Goal: Transaction & Acquisition: Purchase product/service

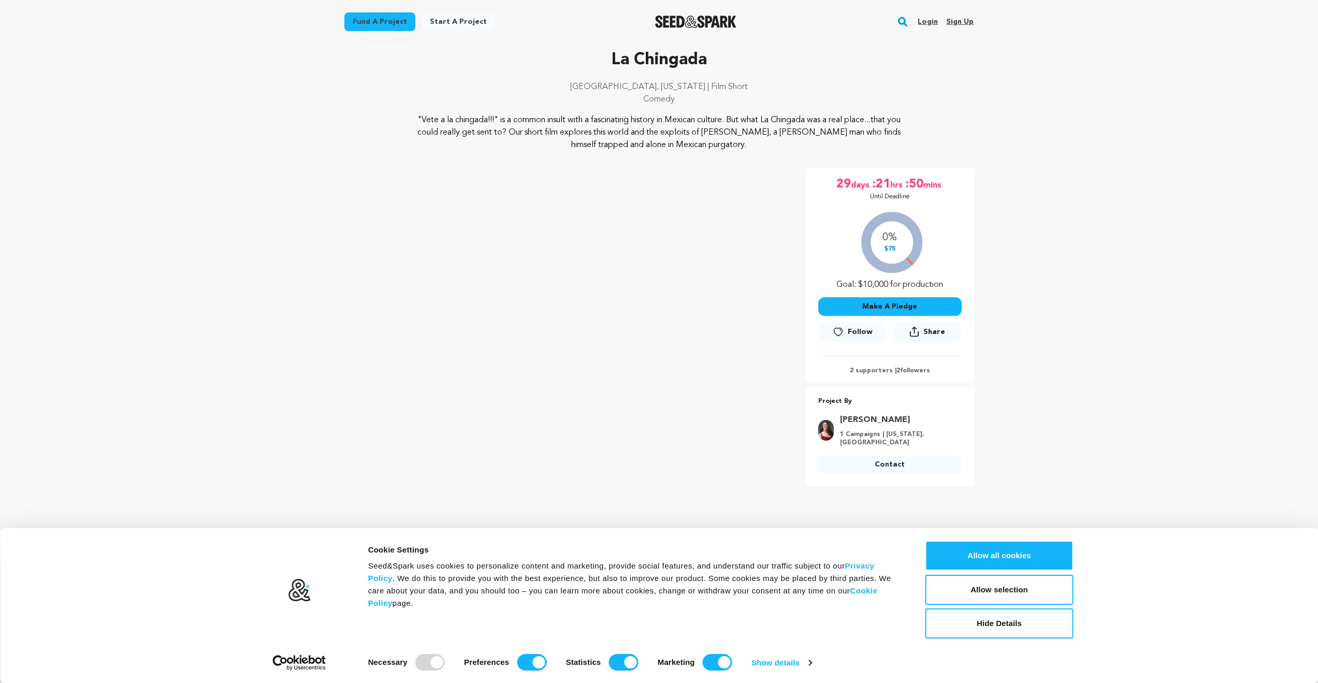
scroll to position [62, 0]
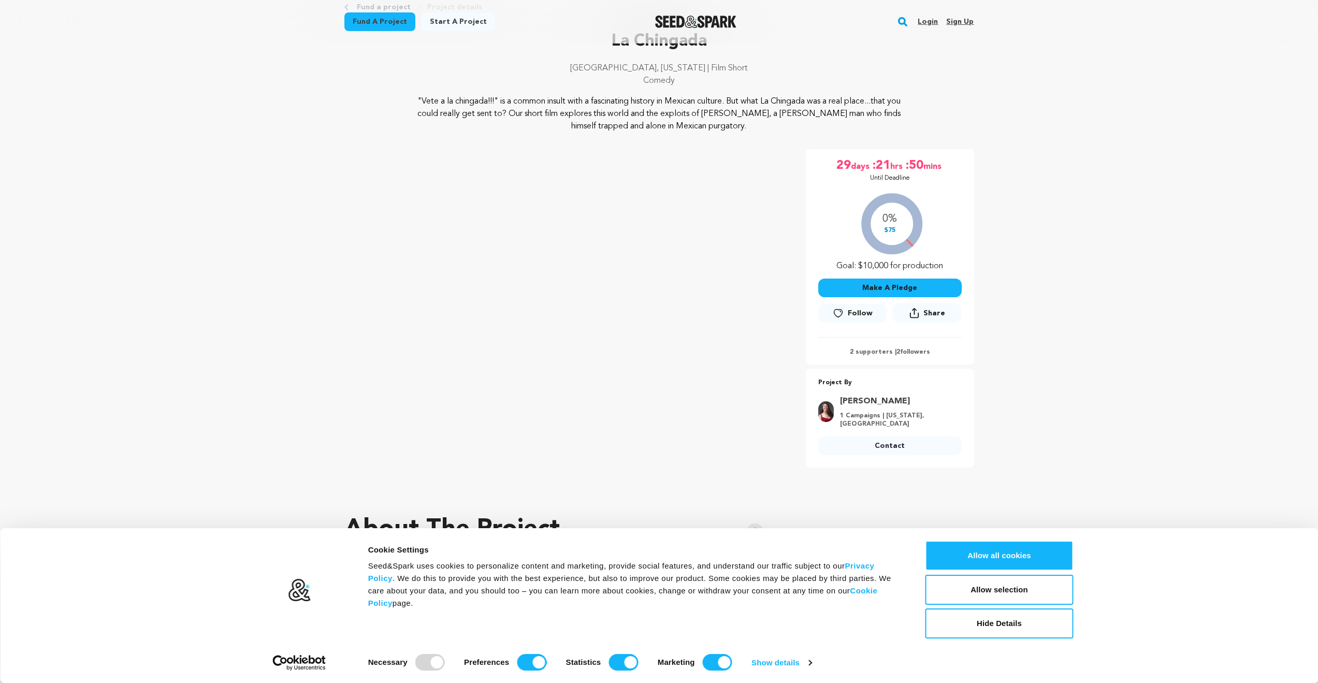
click at [915, 284] on button "Make A Pledge" at bounding box center [889, 288] width 143 height 19
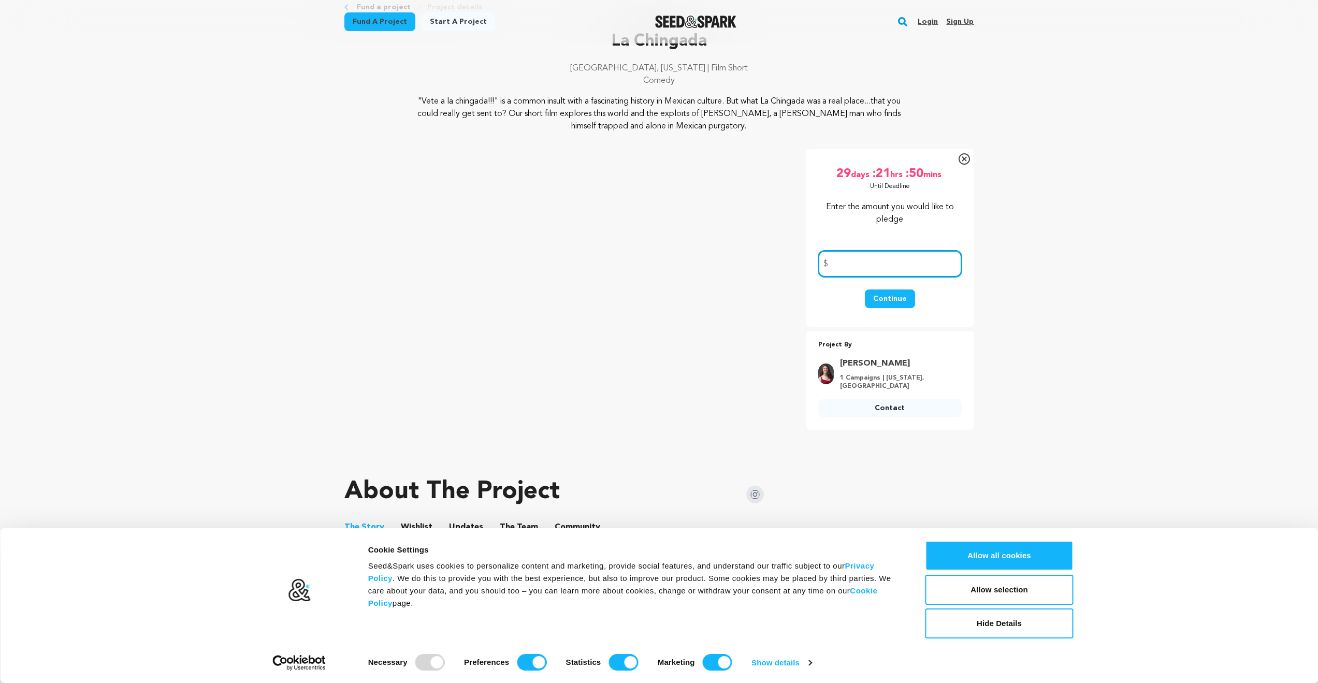
click at [902, 265] on input "number" at bounding box center [889, 264] width 143 height 26
type input "100"
click at [883, 304] on button "Continue" at bounding box center [890, 299] width 50 height 19
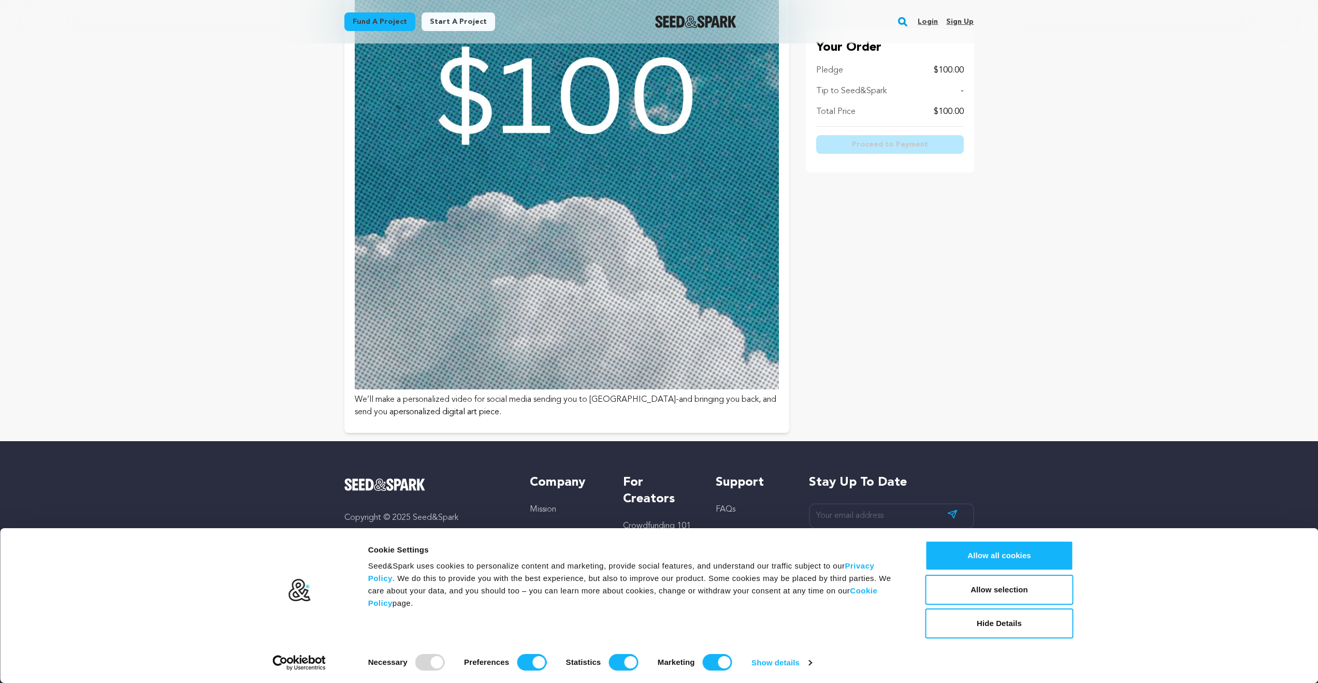
scroll to position [2307, 0]
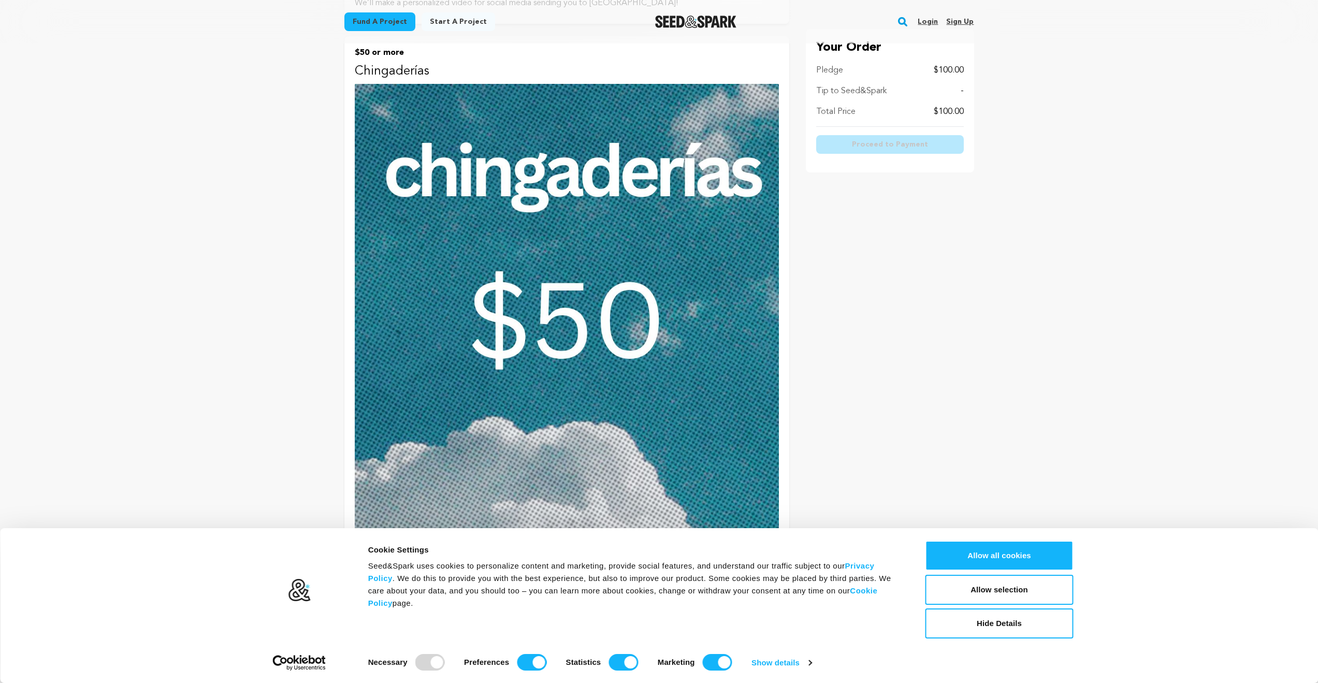
click at [583, 238] on img at bounding box center [567, 349] width 424 height 530
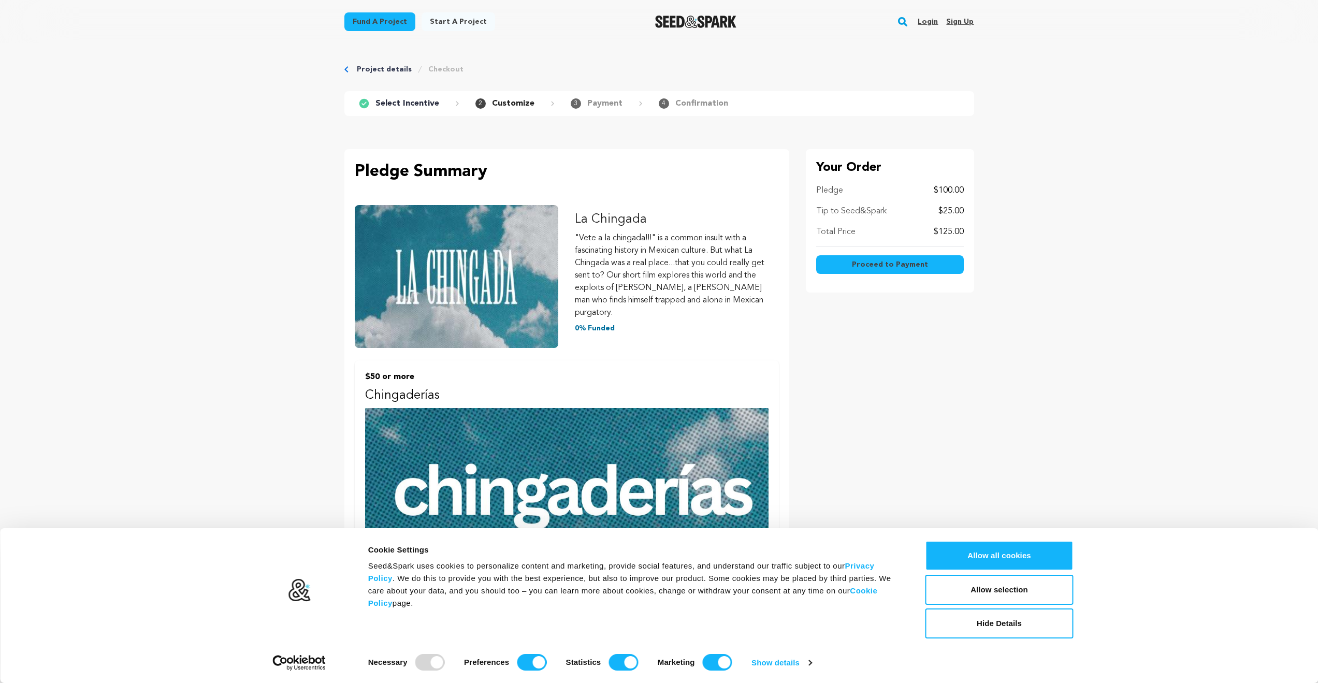
click at [886, 265] on span "Proceed to Payment" at bounding box center [890, 264] width 76 height 10
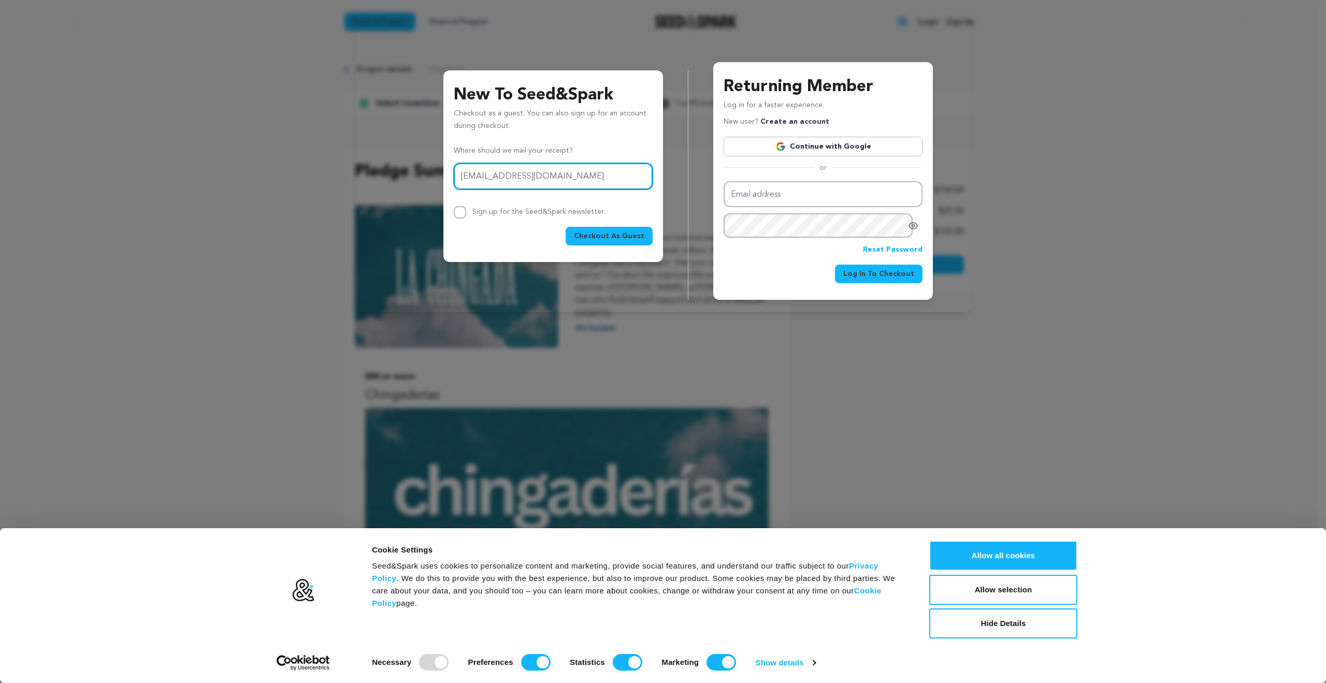
type input "[EMAIL_ADDRESS][DOMAIN_NAME]"
click at [566, 227] on button "Checkout As Guest" at bounding box center [609, 236] width 87 height 19
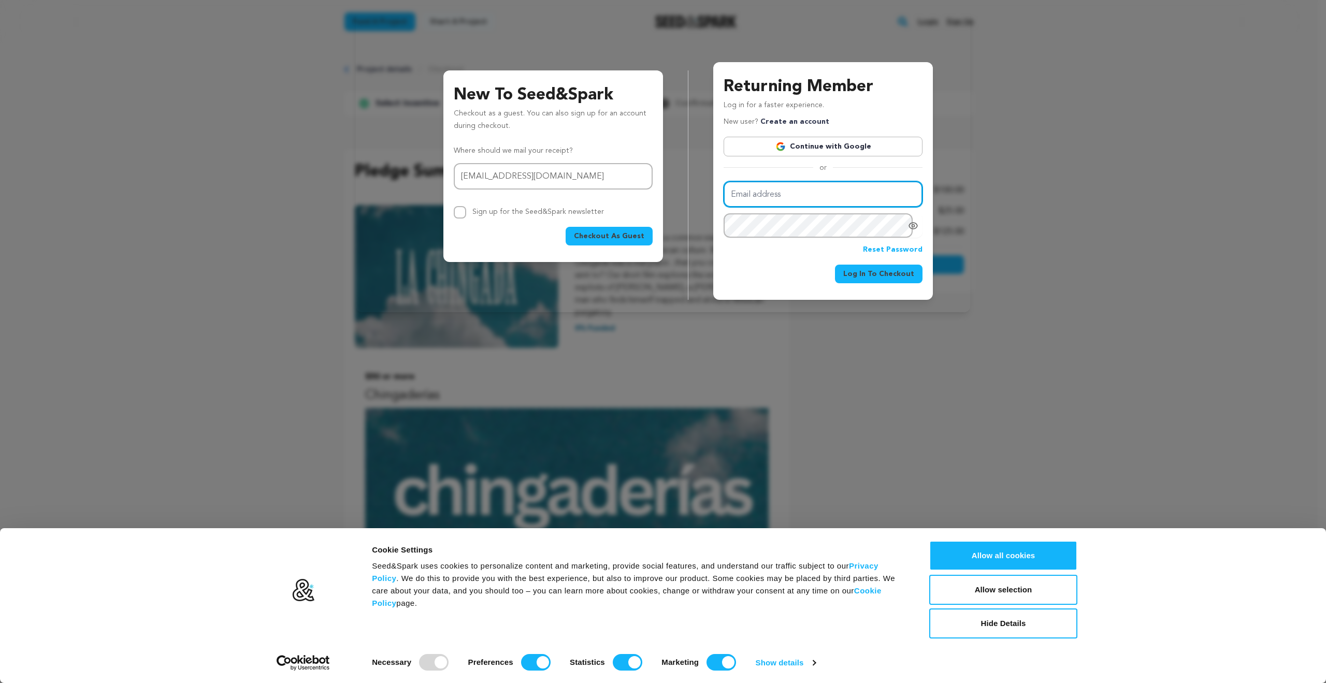
click at [790, 191] on input "Email address" at bounding box center [823, 194] width 199 height 26
type input "kenji.endo.2014@gmail.com"
click at [835, 265] on button "Log In To Checkout" at bounding box center [879, 274] width 88 height 19
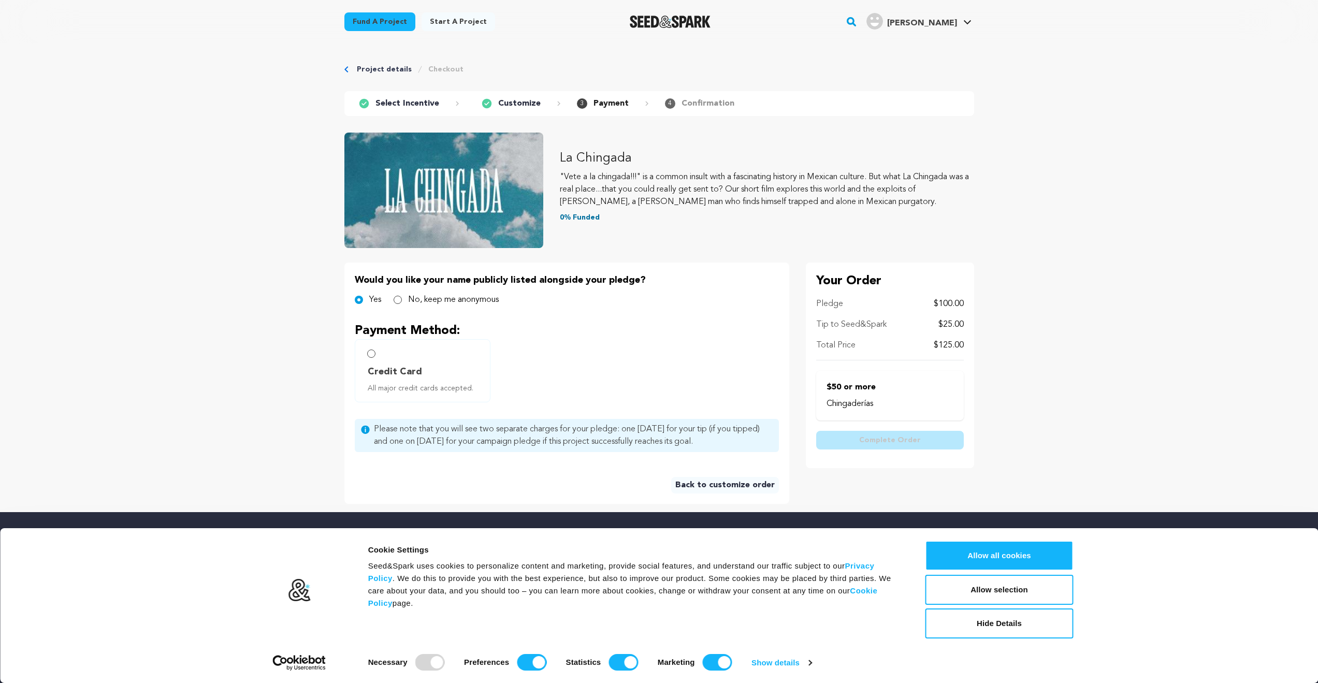
click at [933, 25] on span "[PERSON_NAME]" at bounding box center [922, 23] width 70 height 8
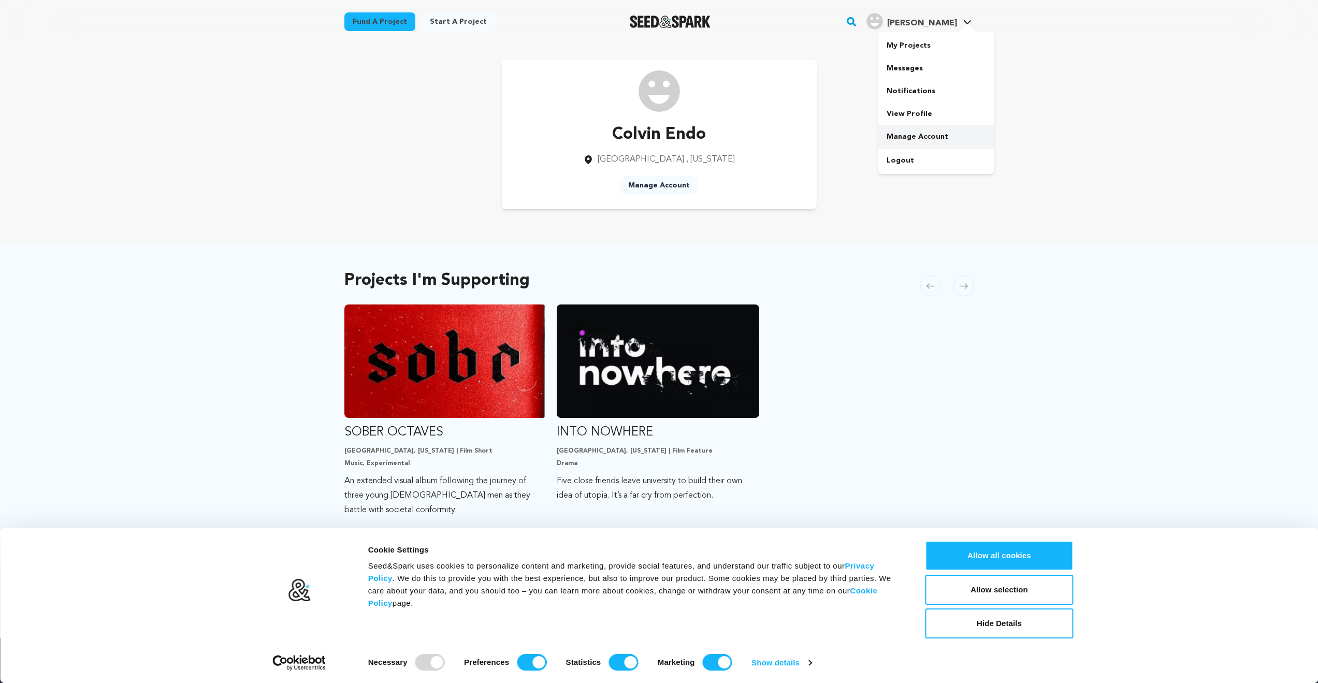
click at [913, 137] on link "Manage Account" at bounding box center [936, 136] width 116 height 23
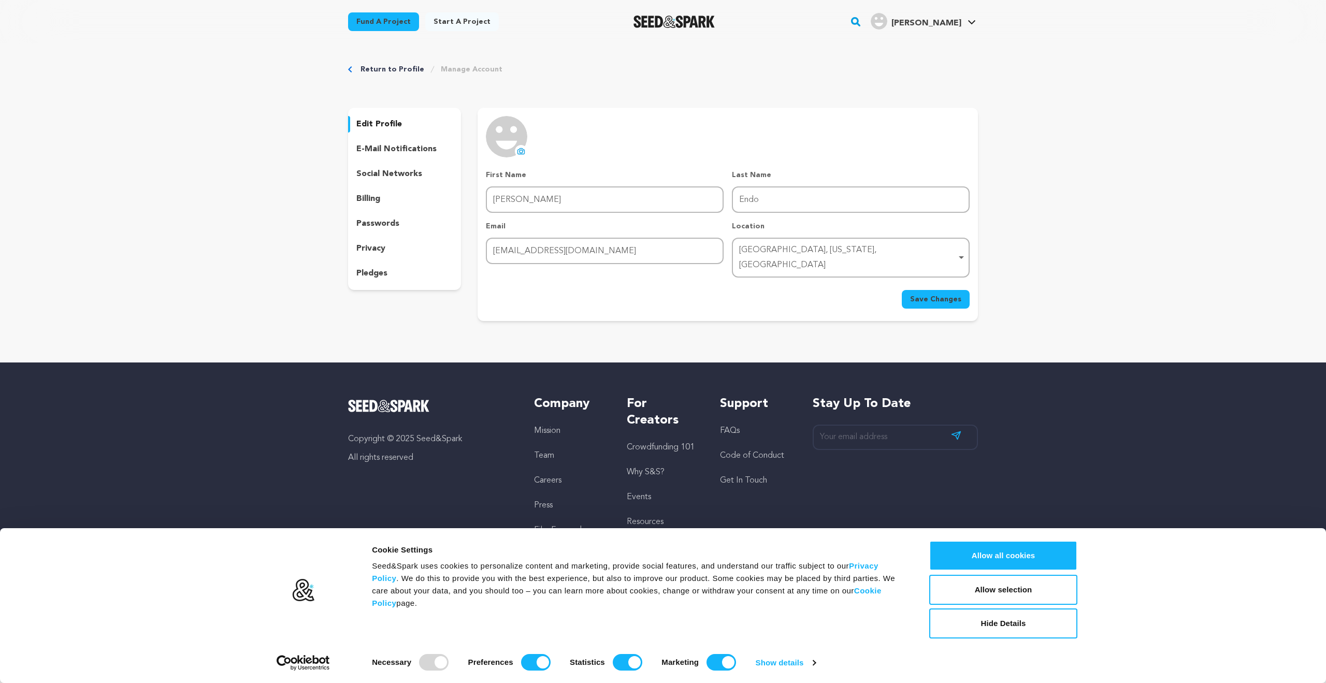
click at [382, 218] on p "passwords" at bounding box center [377, 224] width 43 height 12
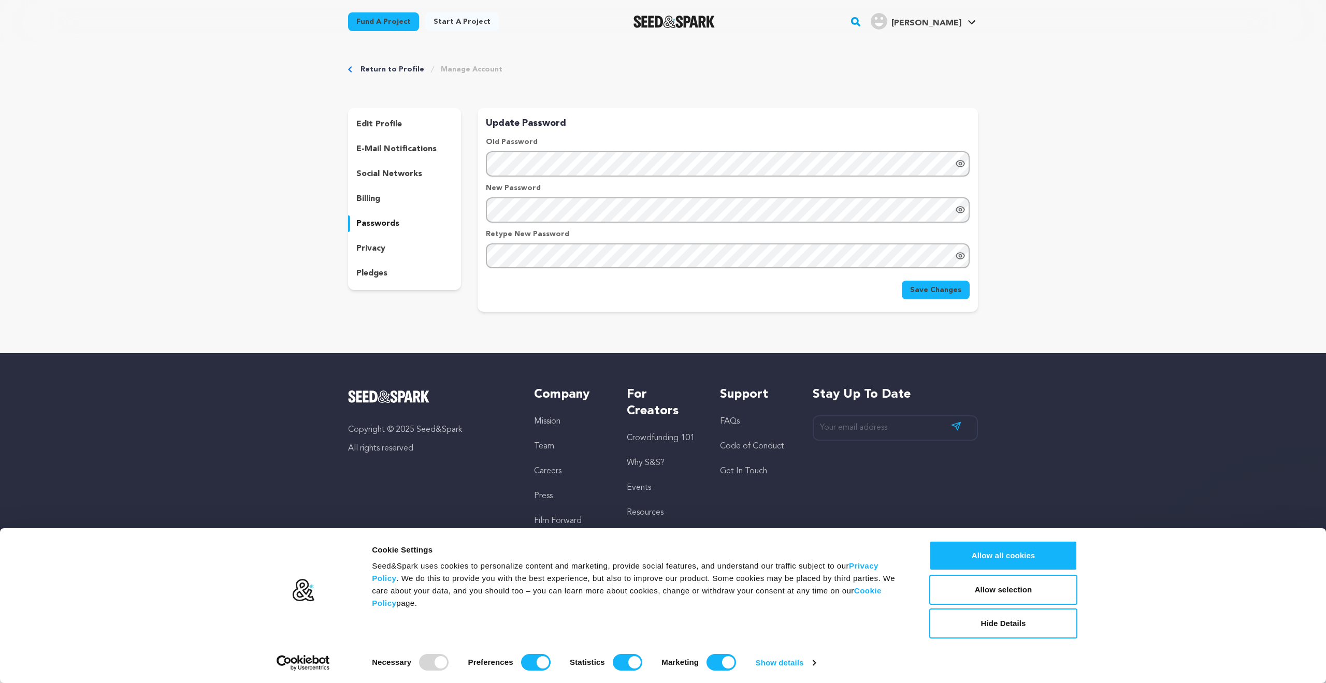
click at [960, 209] on icon "Show password as plain text. Warning: this will display your password on the sc…" at bounding box center [960, 210] width 10 height 10
click at [929, 288] on span "Save Changes" at bounding box center [935, 290] width 51 height 10
click at [369, 24] on link "Fund a project" at bounding box center [383, 21] width 71 height 19
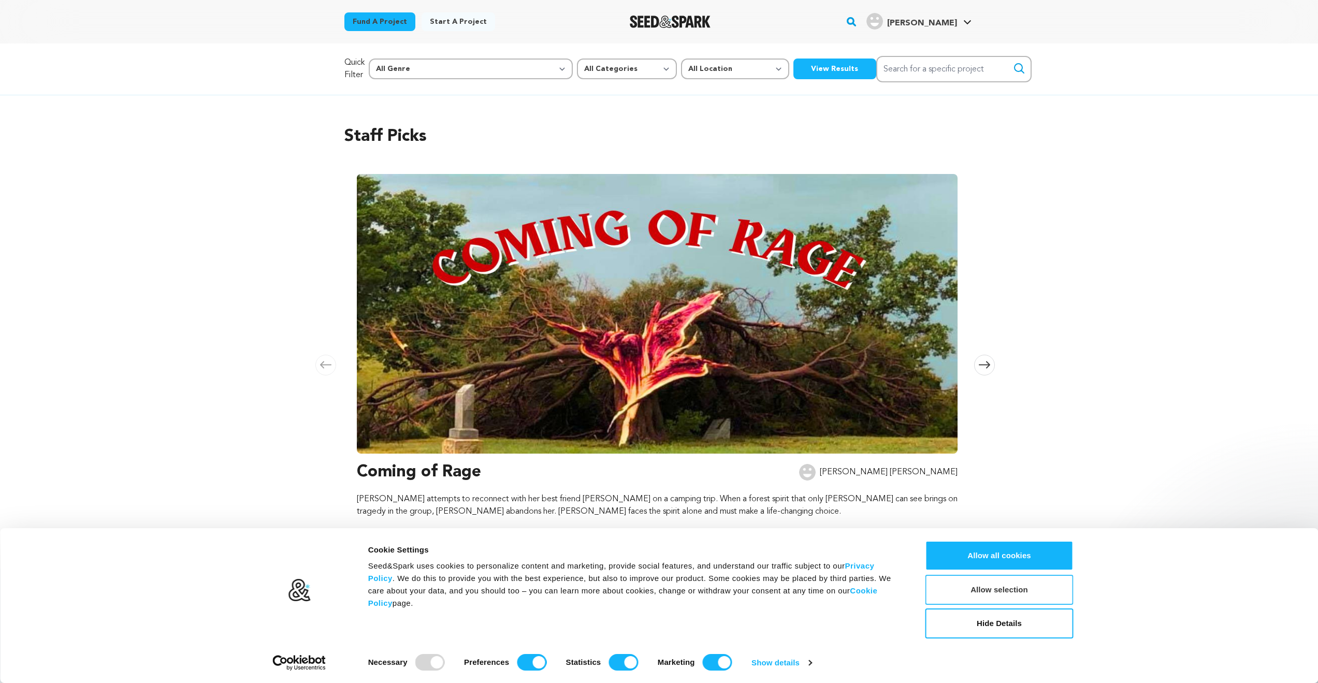
click at [998, 593] on button "Allow selection" at bounding box center [1000, 590] width 148 height 30
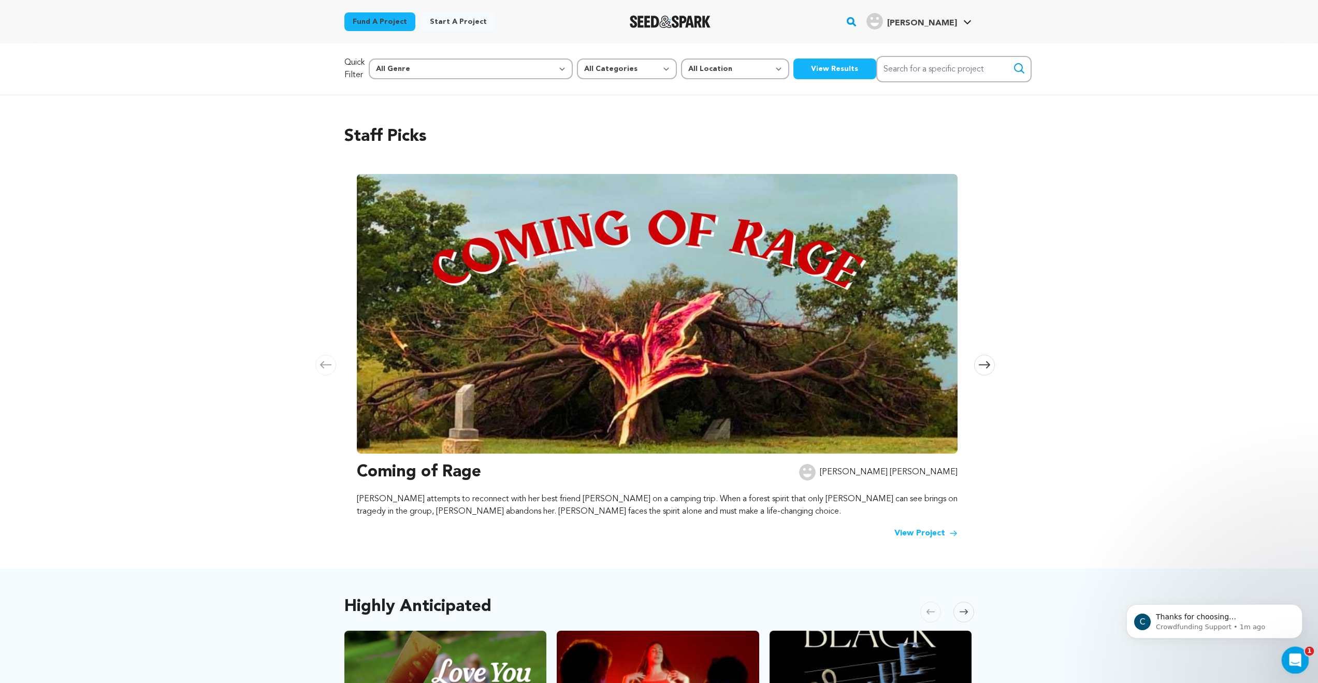
click at [1300, 660] on div "Open Intercom Messenger" at bounding box center [1294, 659] width 34 height 34
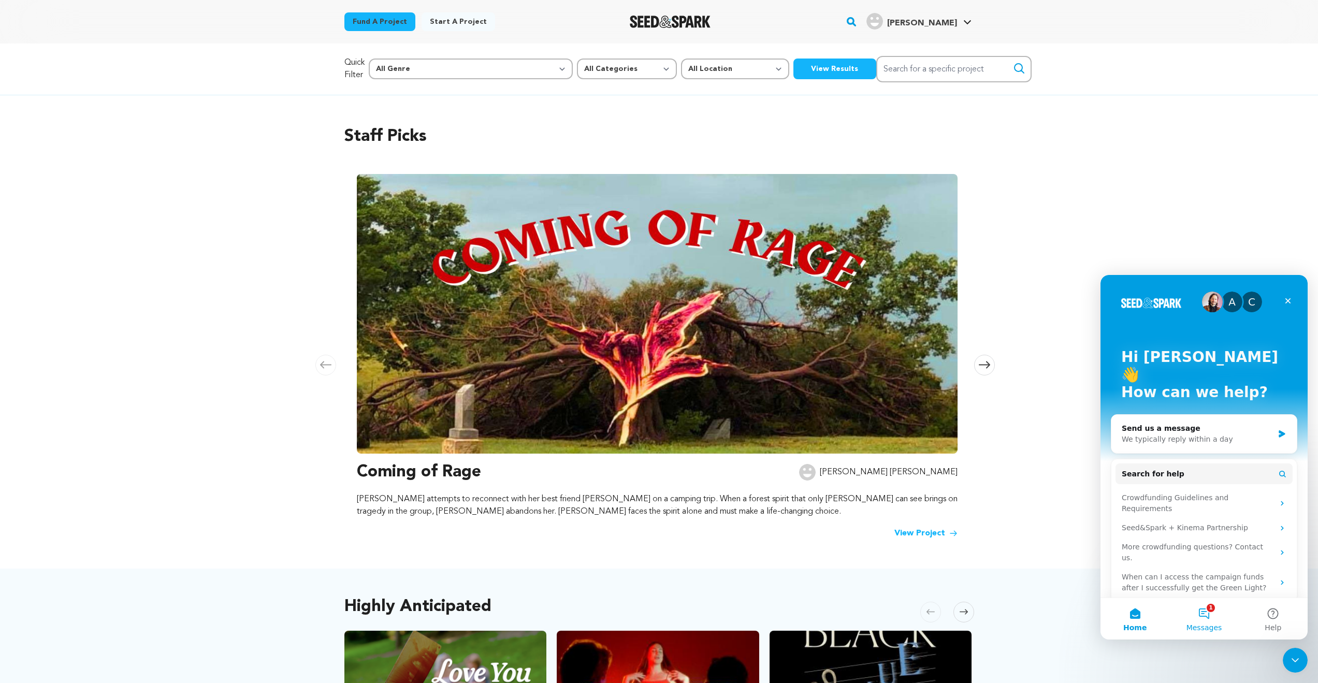
click at [1206, 624] on span "Messages" at bounding box center [1205, 627] width 36 height 7
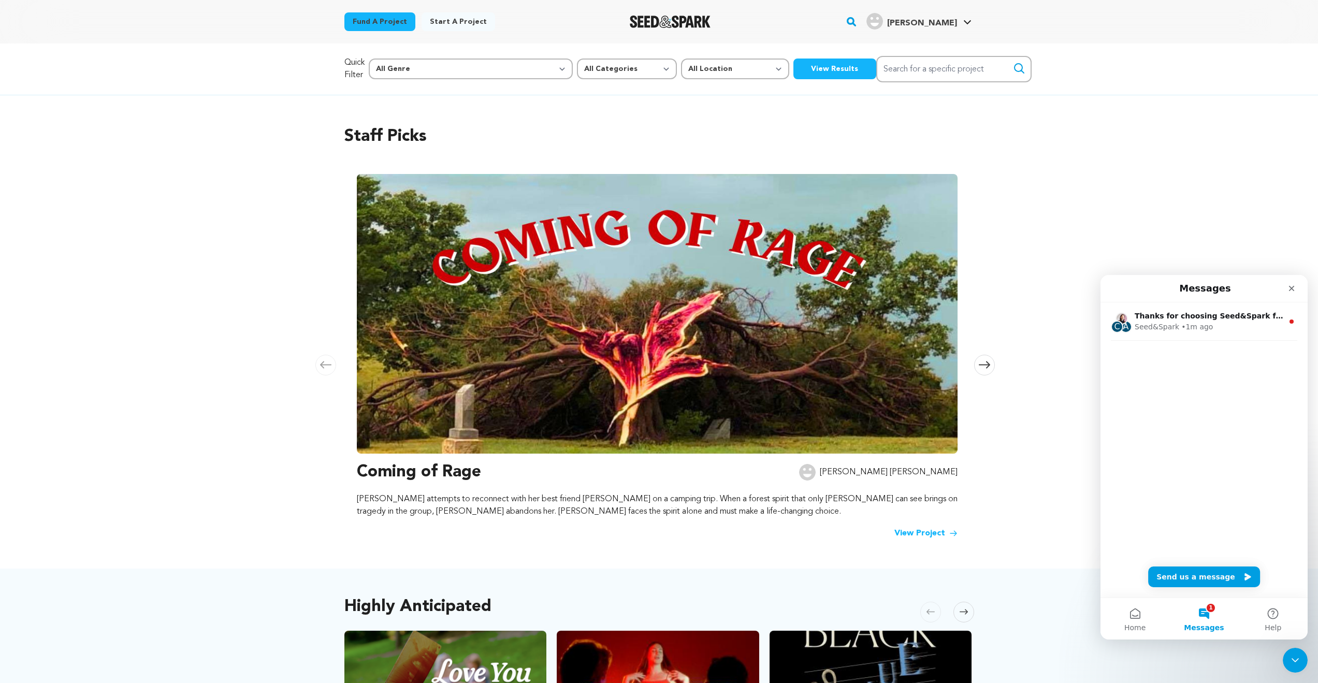
click at [1007, 256] on div "Staff Picks Carousel Skip to previous slide page Carousel Coming of Rage Adrian…" at bounding box center [659, 331] width 1318 height 473
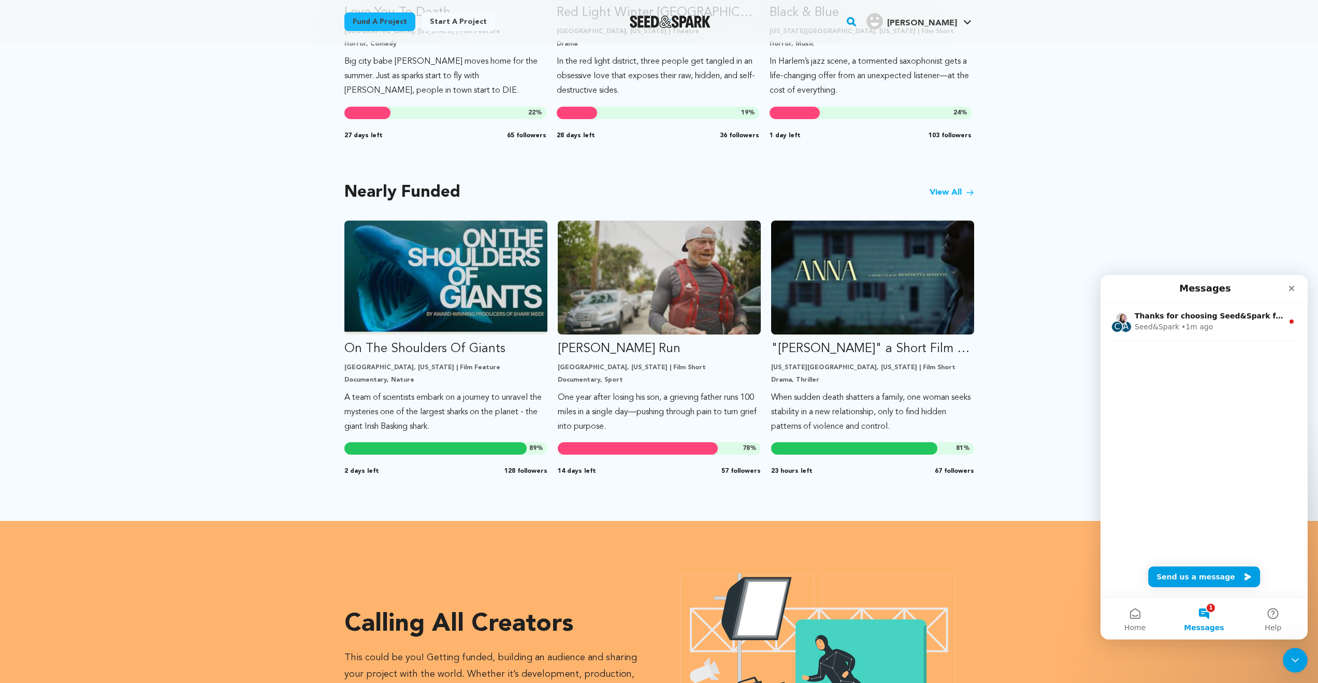
scroll to position [870, 0]
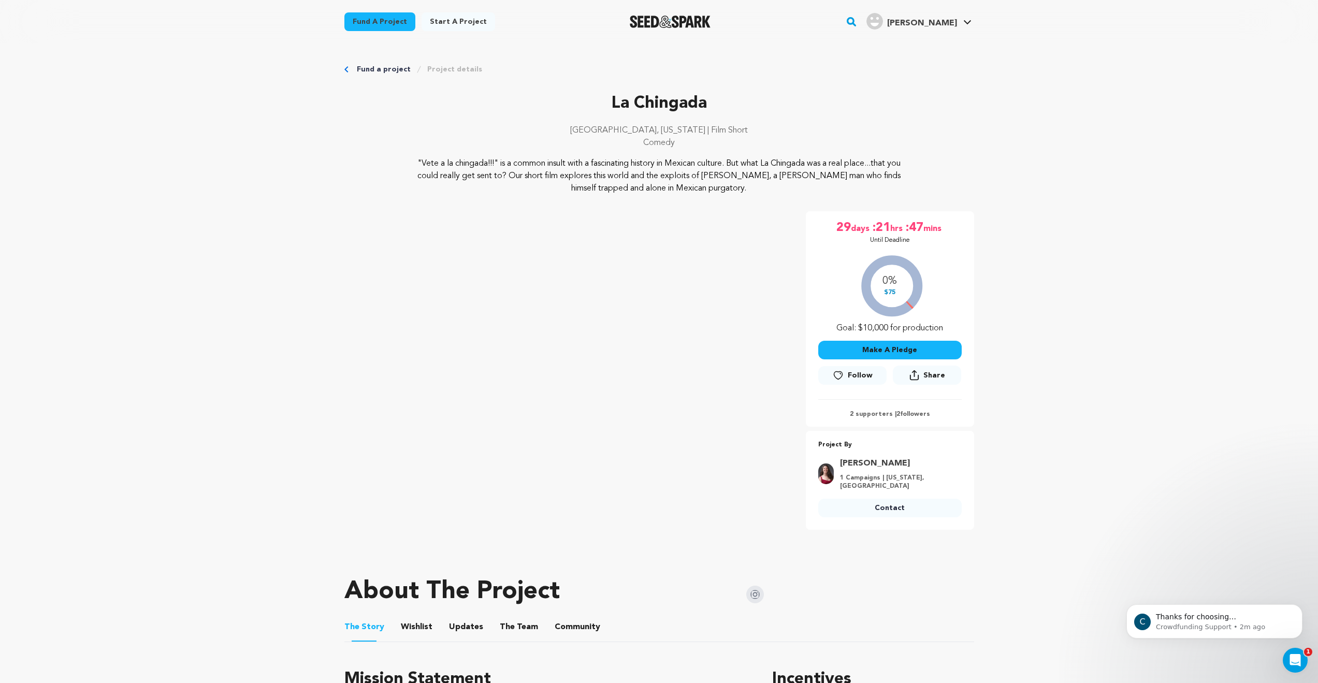
click at [924, 349] on button "Make A Pledge" at bounding box center [889, 350] width 143 height 19
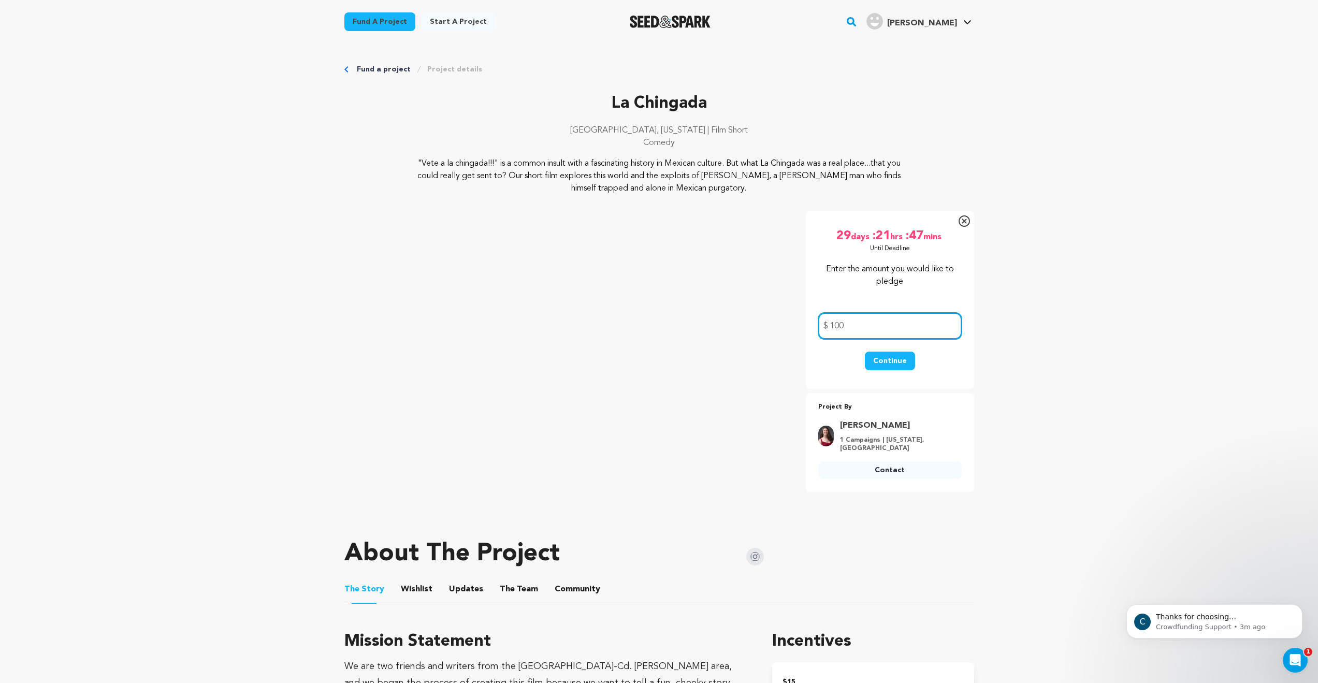
type input "100"
click at [889, 357] on button "Continue" at bounding box center [890, 361] width 50 height 19
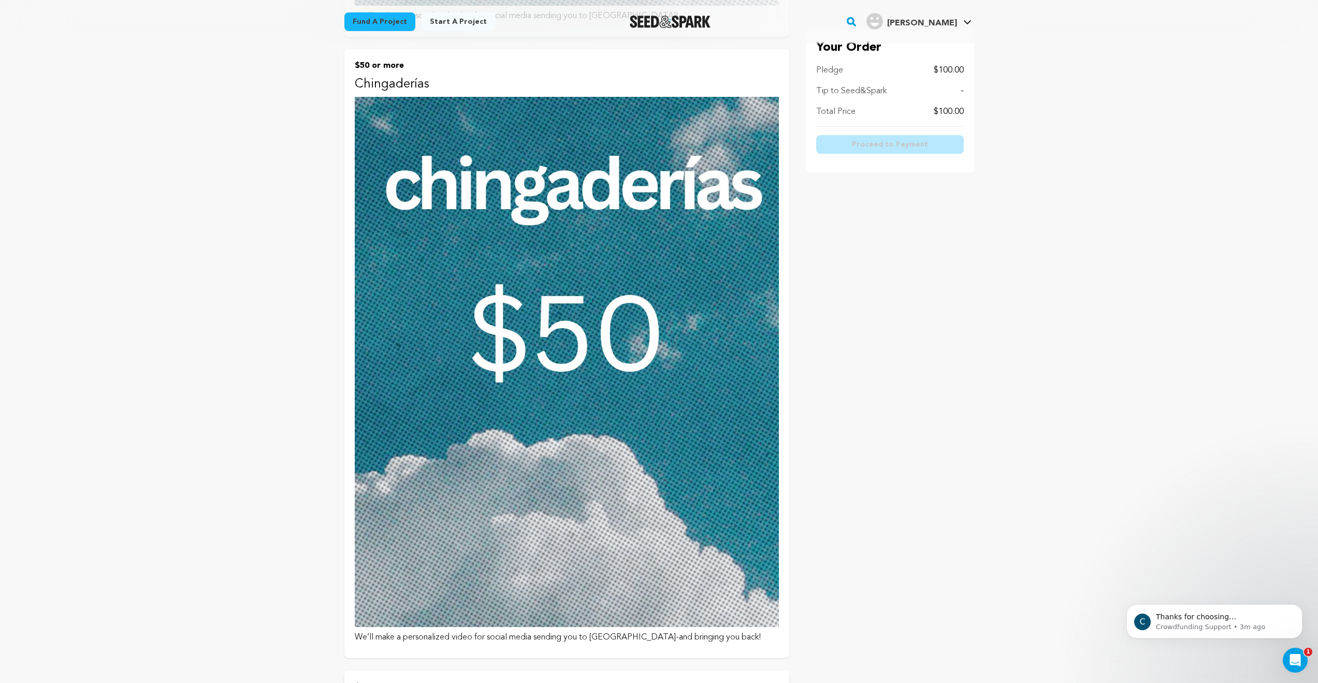
scroll to position [1492, 0]
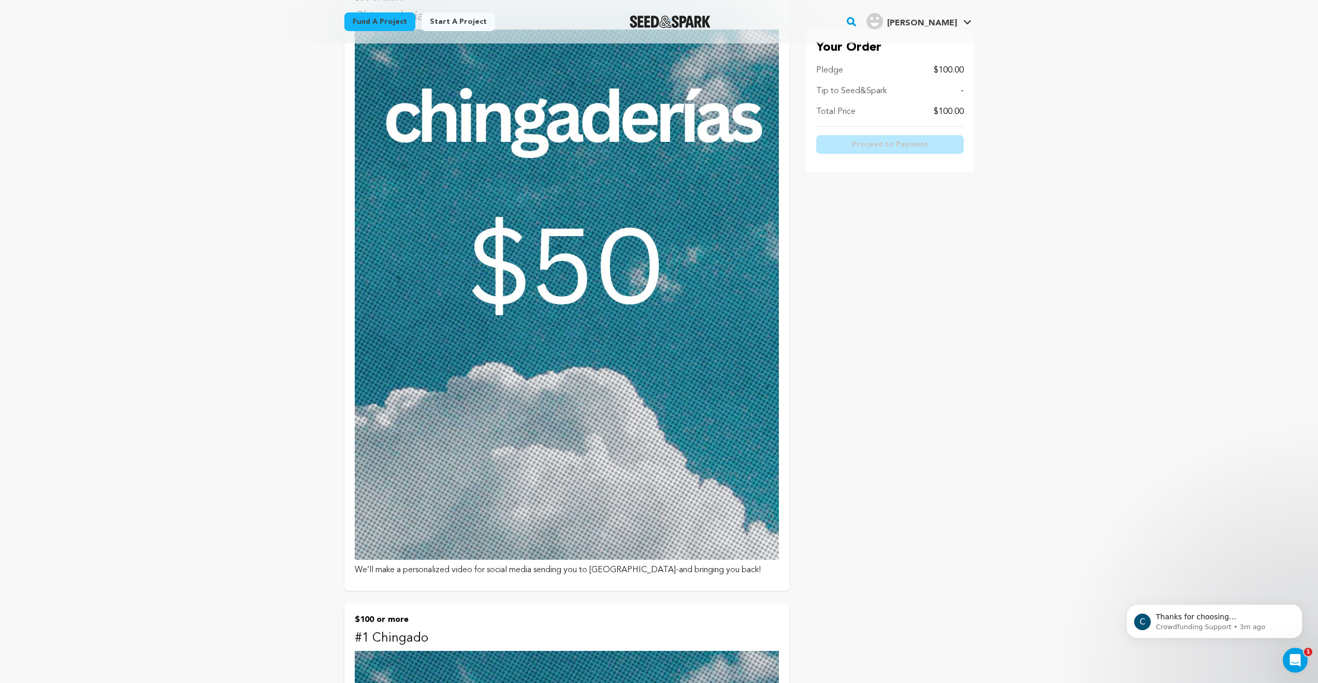
click at [552, 262] on img at bounding box center [567, 295] width 424 height 530
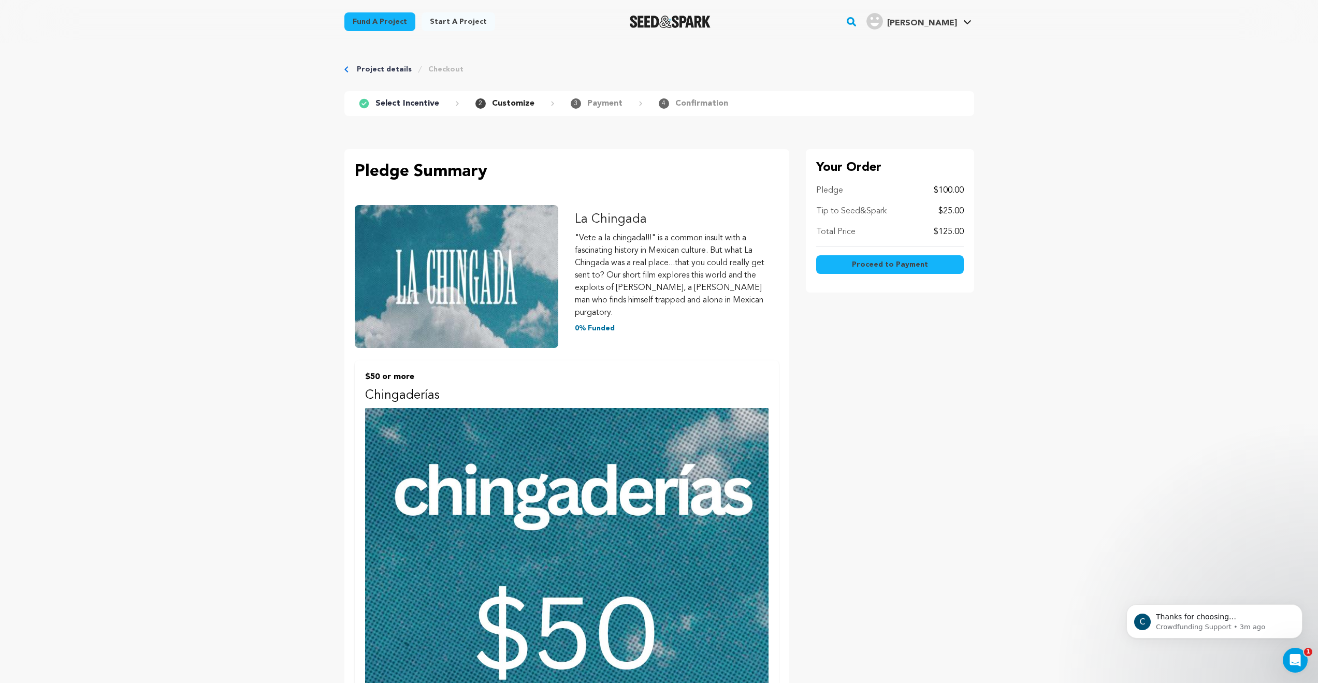
click at [855, 262] on span "Proceed to Payment" at bounding box center [890, 264] width 76 height 10
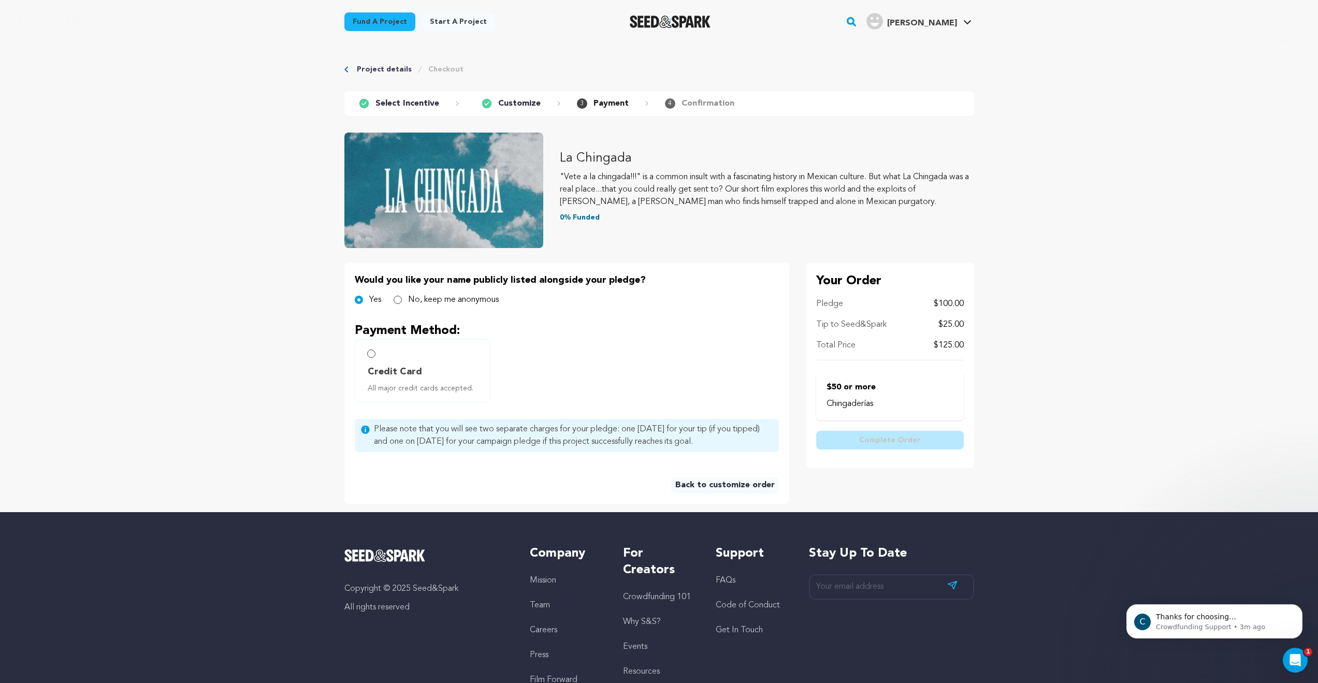
click at [409, 362] on label "Credit Card All major credit cards accepted." at bounding box center [423, 370] width 136 height 63
radio input "true"
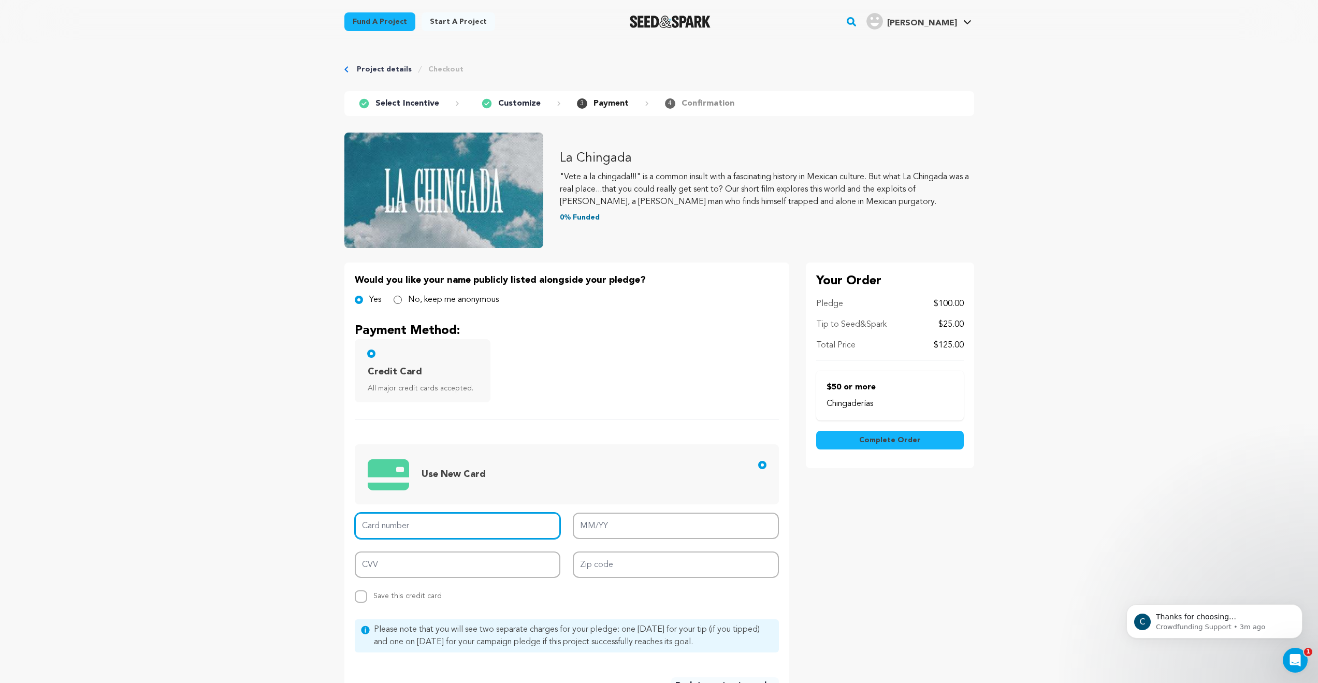
click at [453, 516] on input "Card number" at bounding box center [458, 526] width 206 height 26
type input "[CREDIT_CARD_NUMBER]"
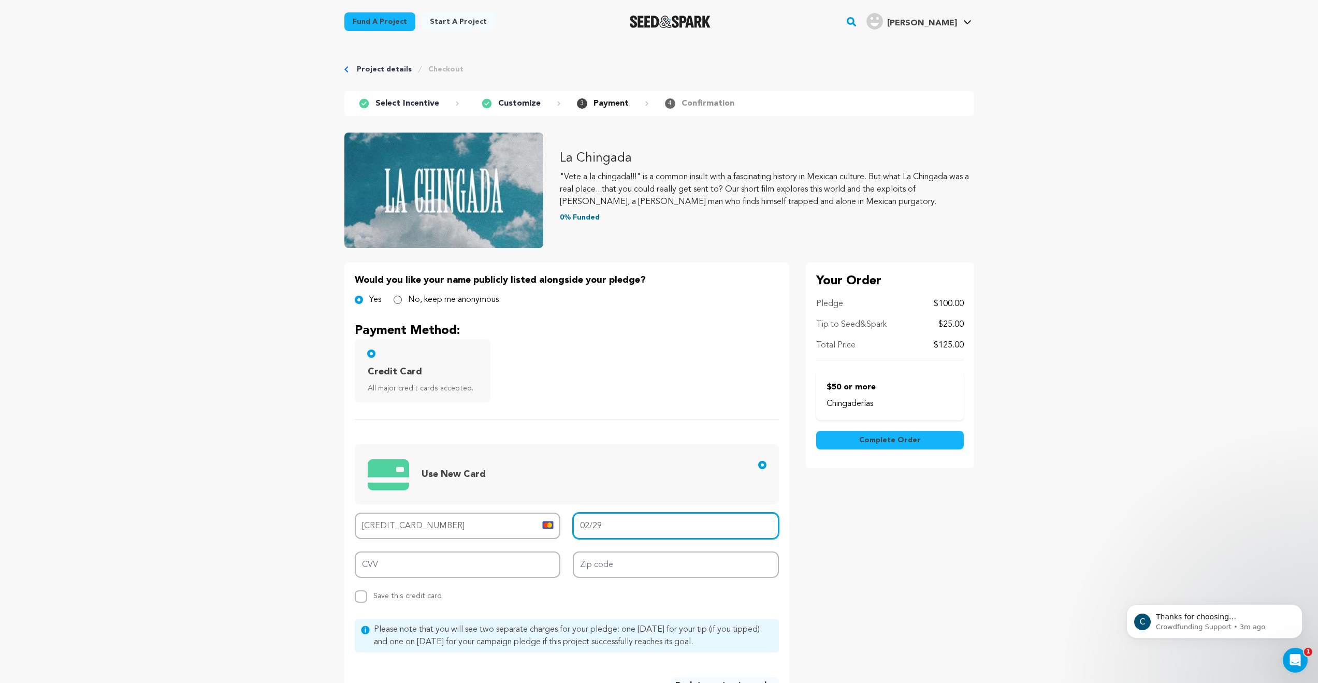
type input "02/29"
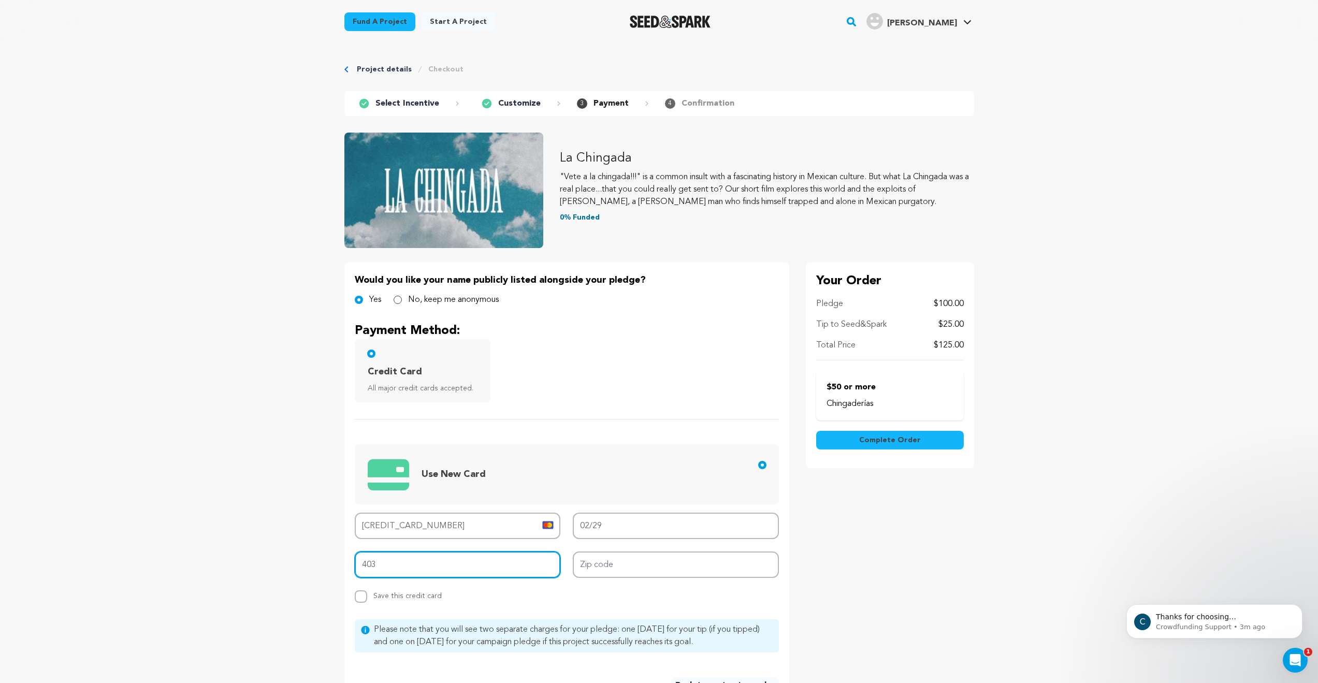
type input "403"
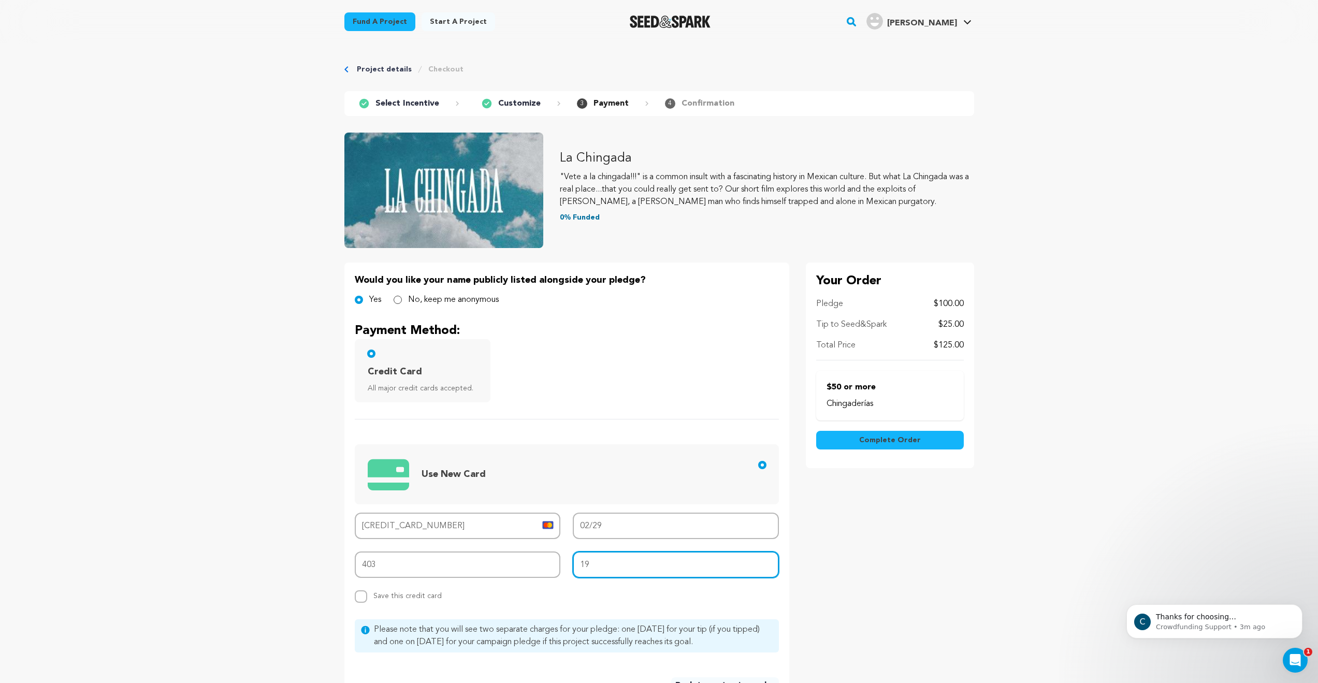
type input "1"
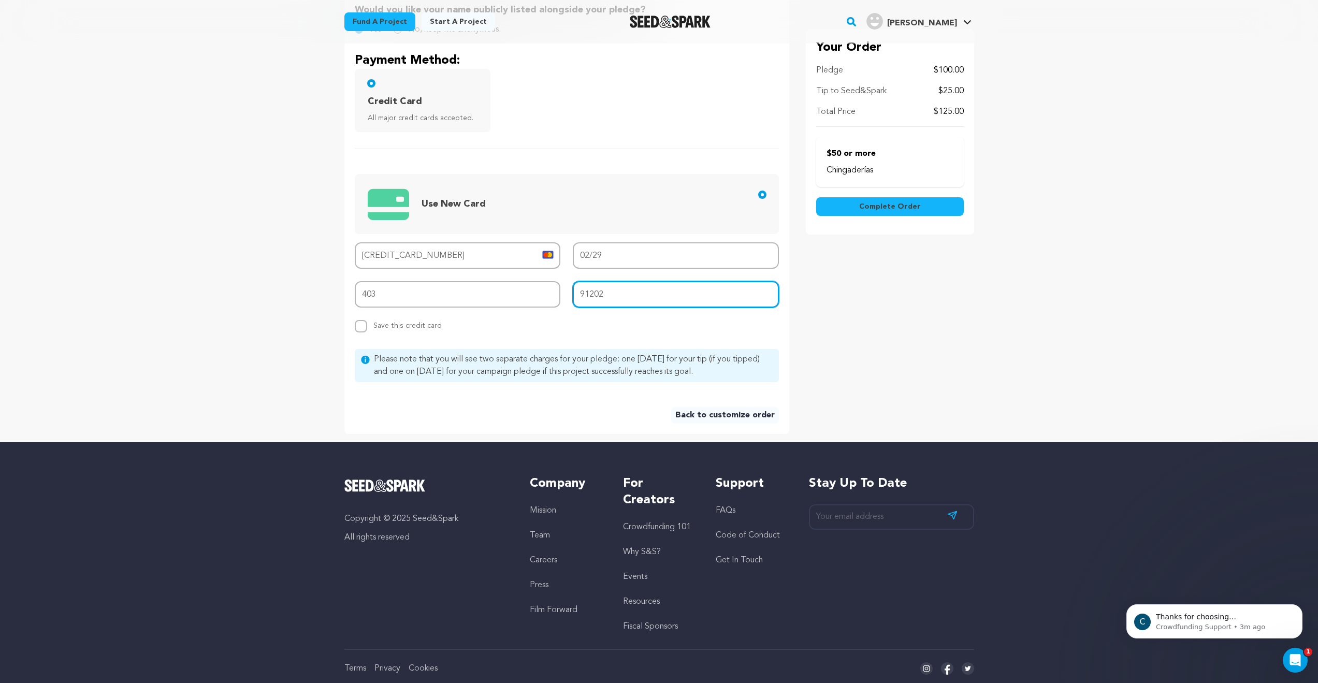
scroll to position [295, 0]
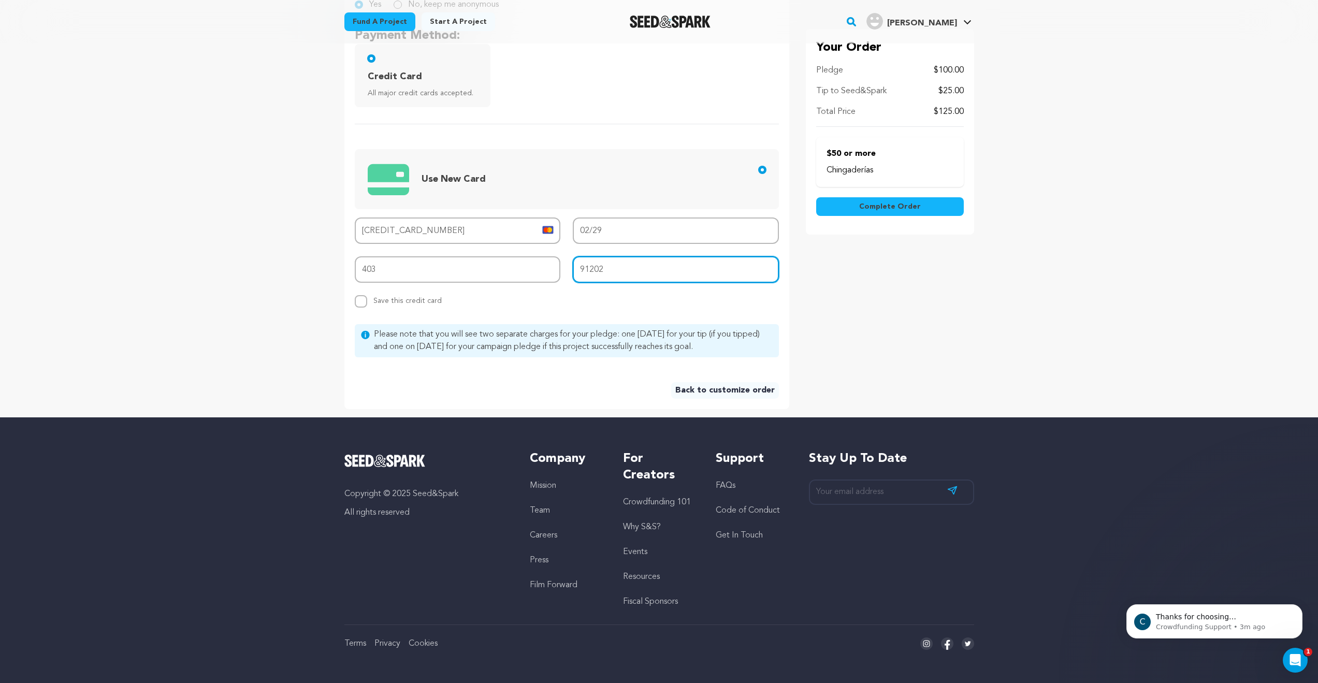
type input "91202"
click at [918, 202] on button "Complete Order" at bounding box center [890, 206] width 148 height 19
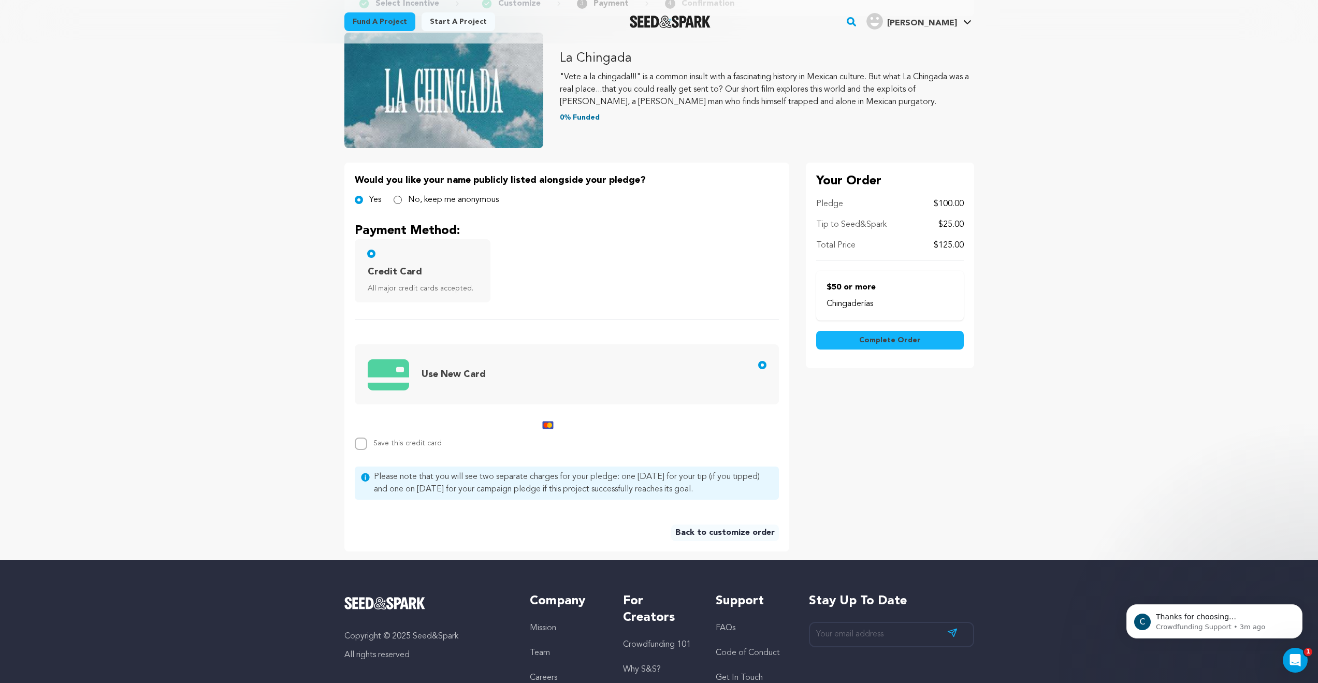
scroll to position [0, 0]
